Goal: Find specific page/section: Find specific page/section

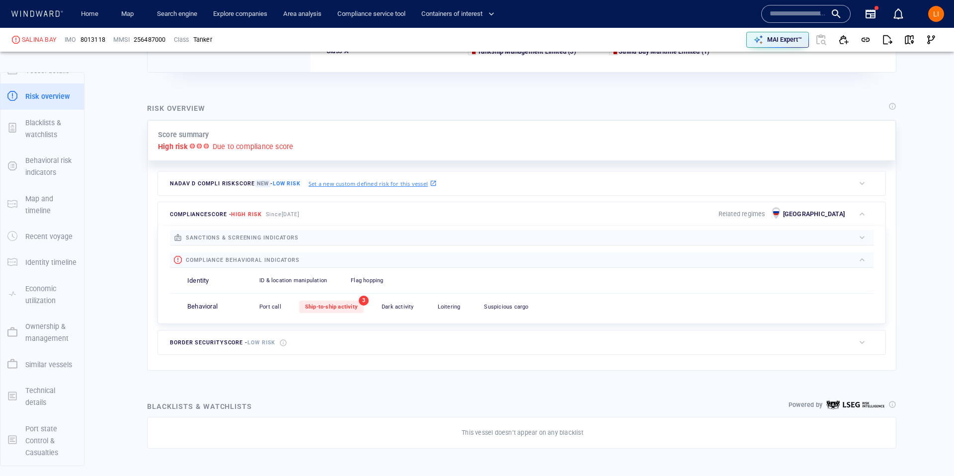
scroll to position [183, 0]
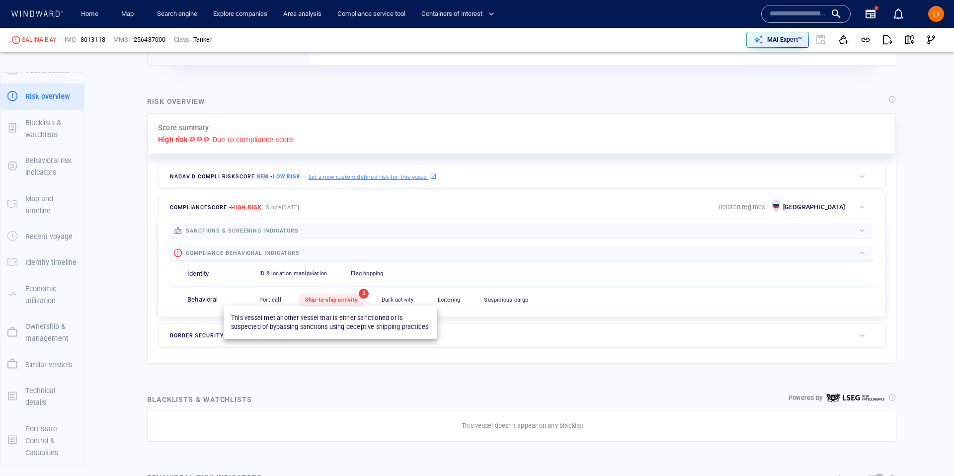
click at [328, 295] on div "Ship-to-ship activity" at bounding box center [331, 300] width 65 height 12
click at [327, 298] on span "Ship-to-ship activity" at bounding box center [331, 300] width 53 height 6
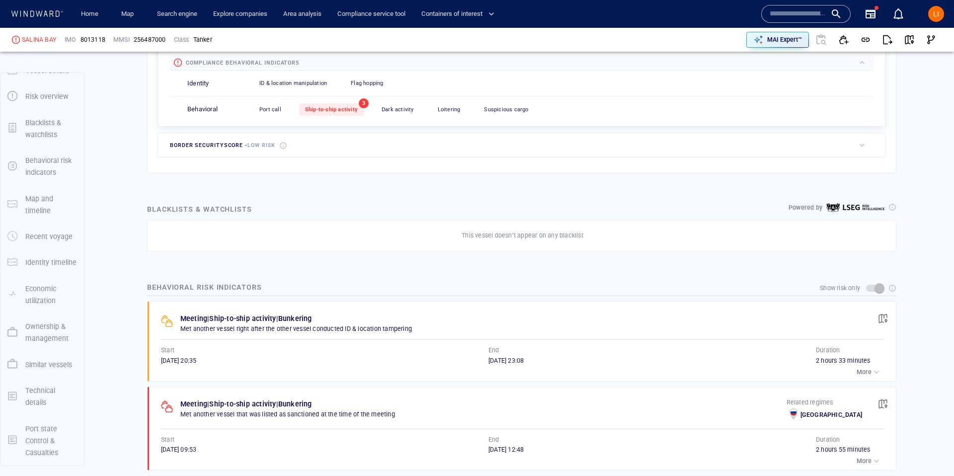
scroll to position [451, 0]
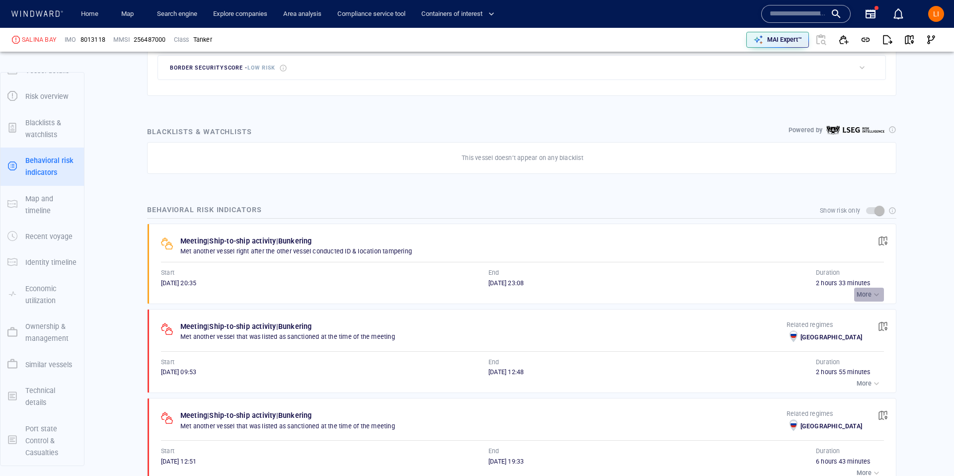
click at [859, 291] on p "More" at bounding box center [864, 294] width 15 height 9
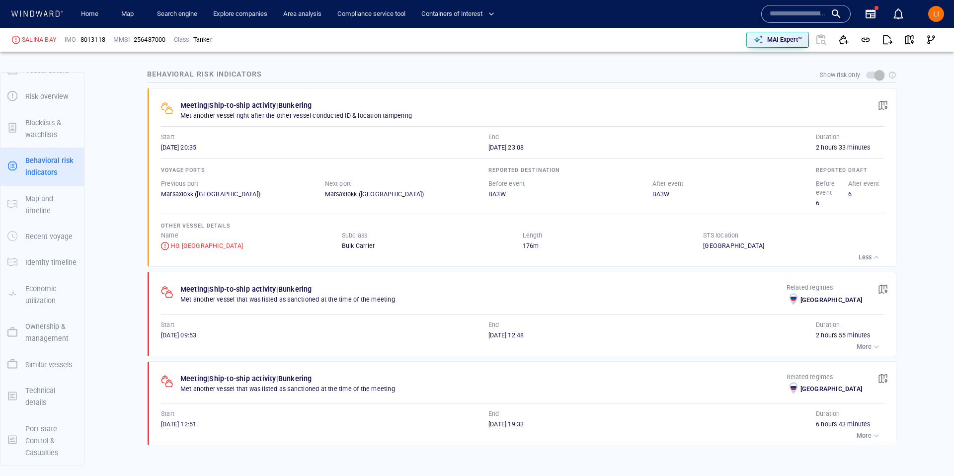
scroll to position [595, 0]
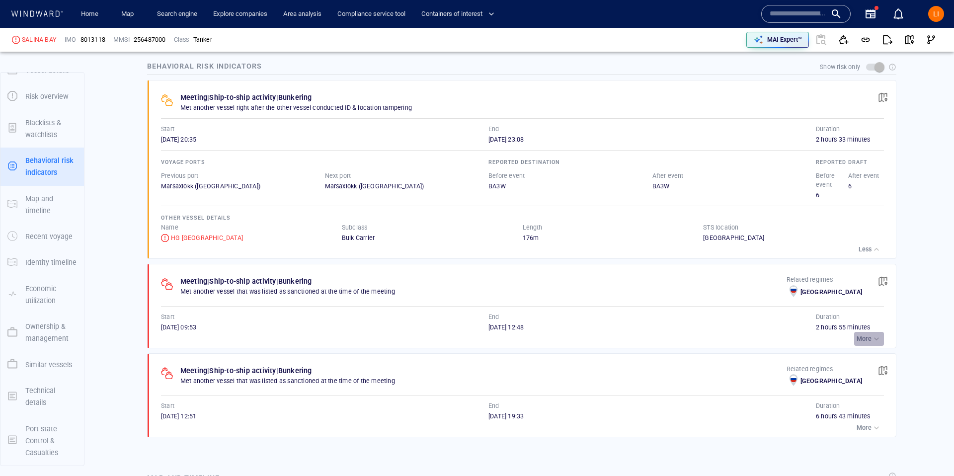
click at [857, 340] on p "More" at bounding box center [864, 338] width 15 height 9
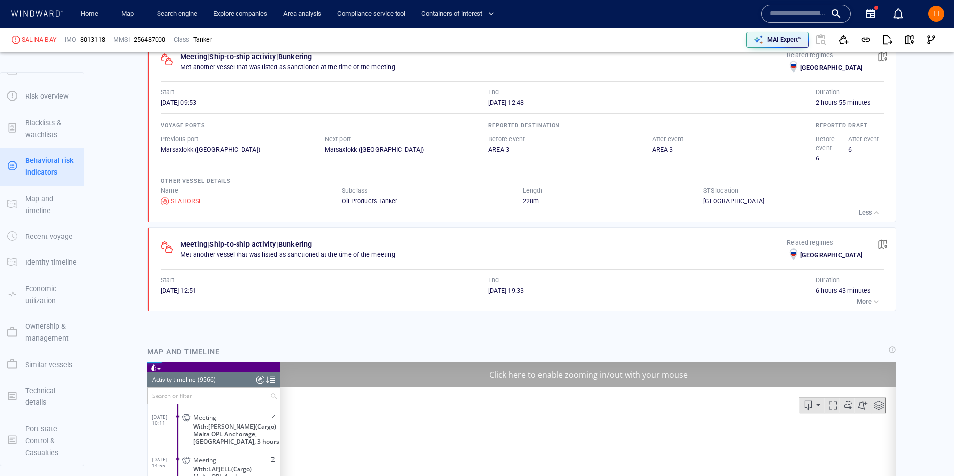
scroll to position [823, 0]
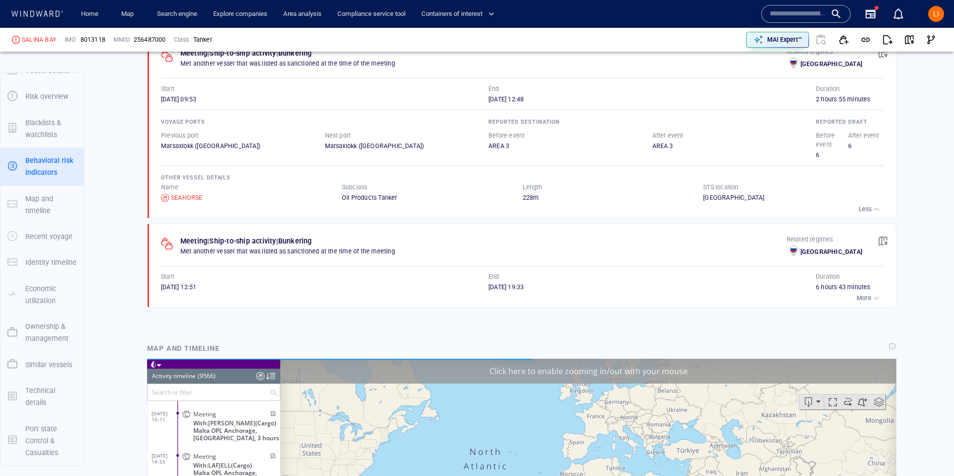
click at [859, 299] on p "More" at bounding box center [864, 298] width 15 height 9
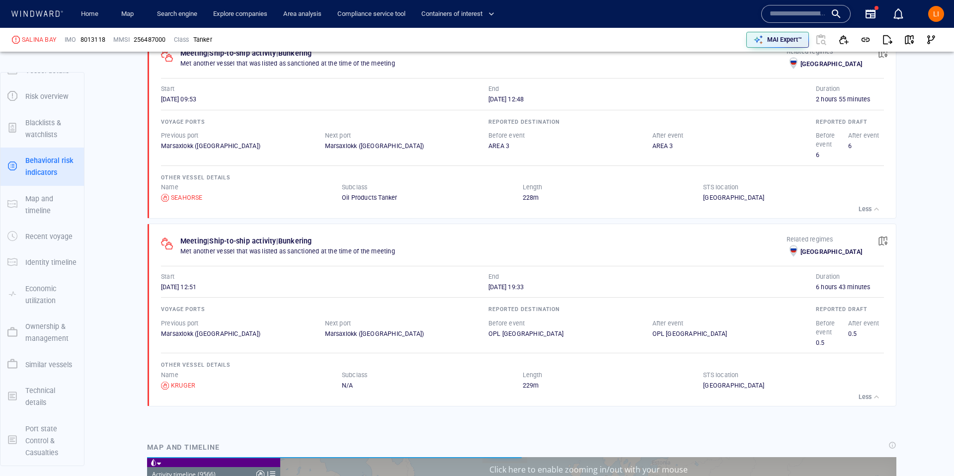
scroll to position [261190, 0]
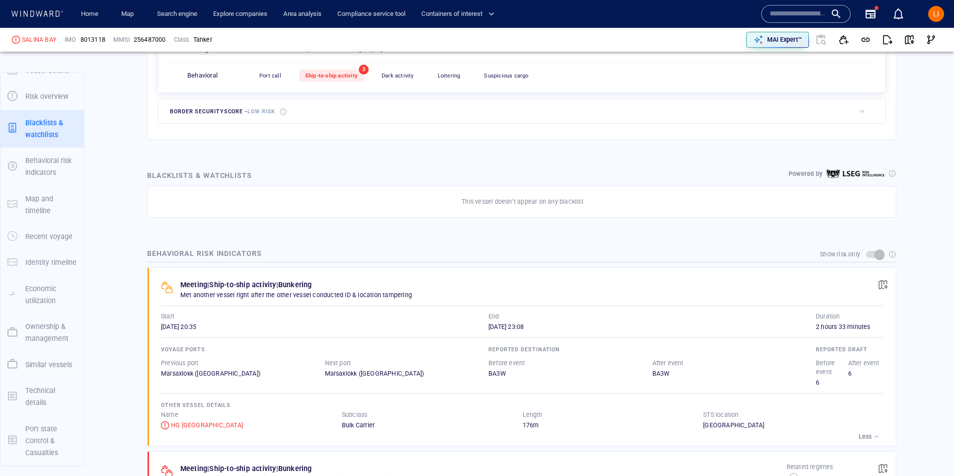
scroll to position [15, 0]
click at [788, 12] on input "text" at bounding box center [798, 13] width 57 height 15
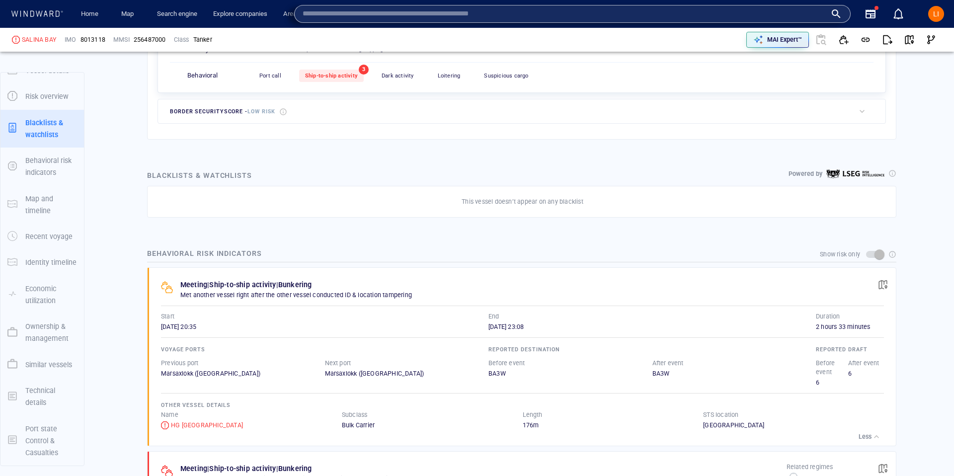
paste input "*******"
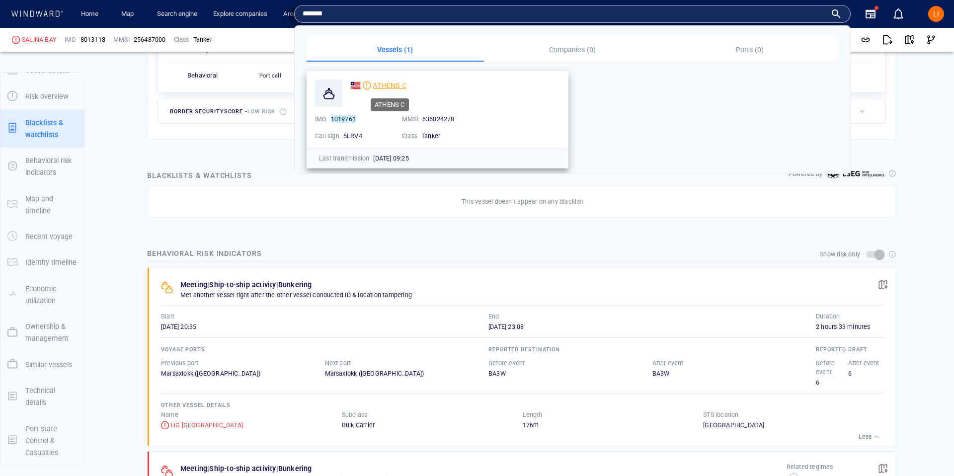
type input "*******"
click at [397, 82] on span "ATHENS C" at bounding box center [390, 85] width 34 height 8
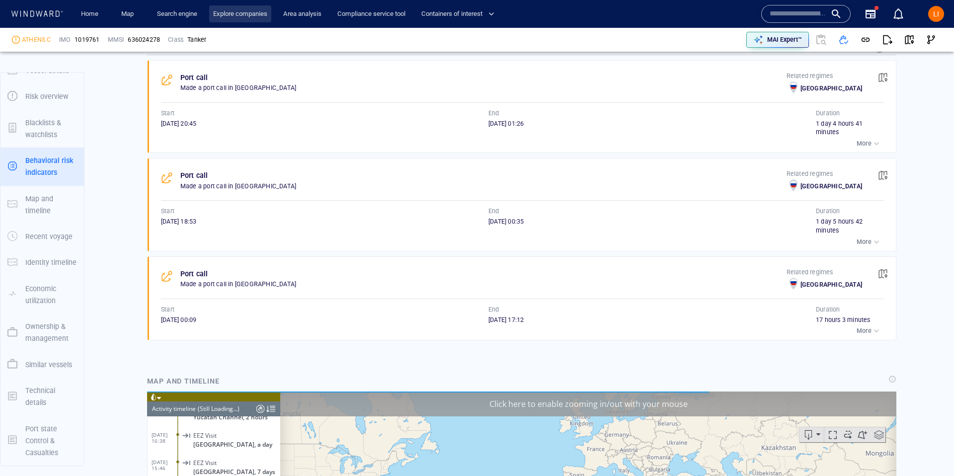
scroll to position [621, 0]
